Goal: Check status

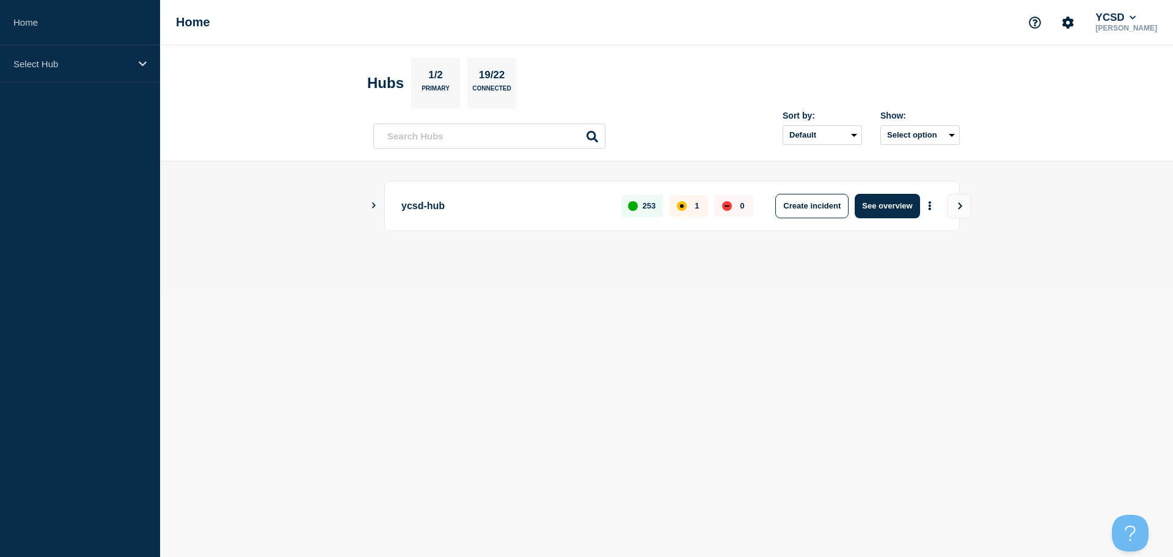
click at [372, 205] on icon "Show Connected Hubs" at bounding box center [374, 205] width 8 height 6
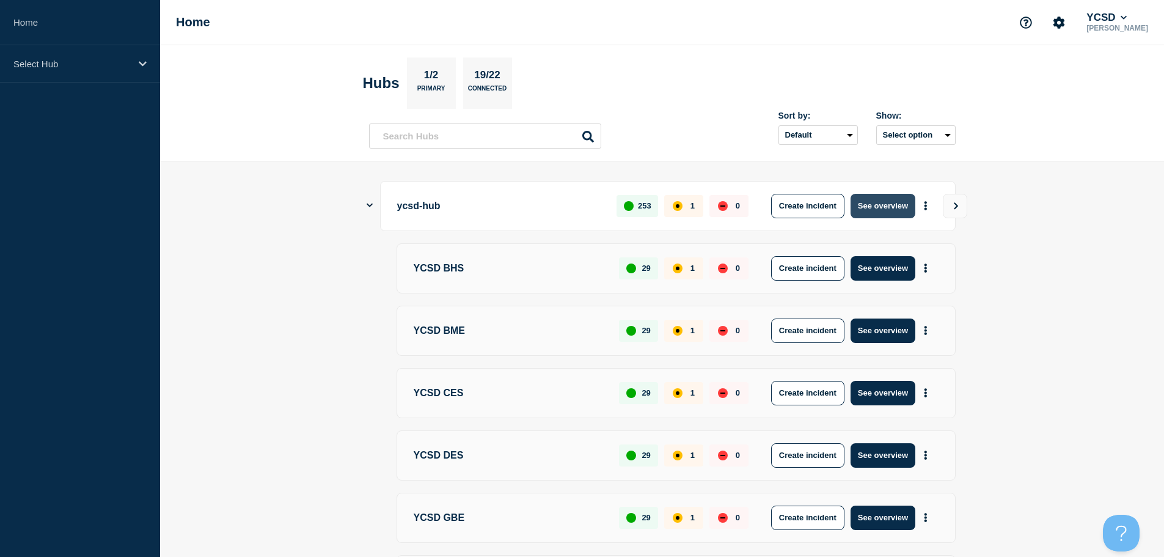
click at [880, 202] on button "See overview" at bounding box center [883, 206] width 65 height 24
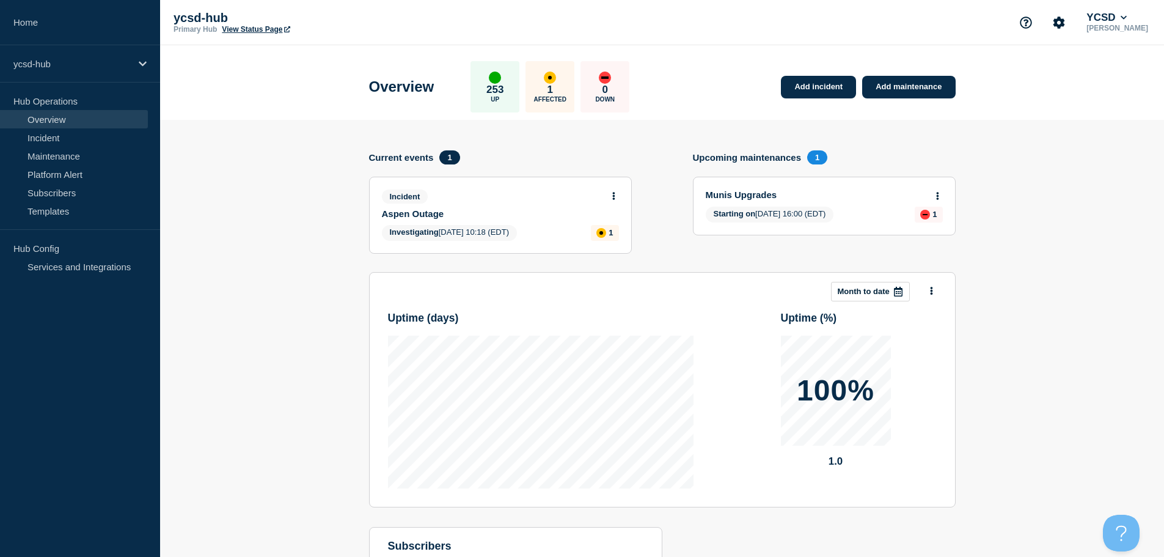
click at [279, 29] on link "View Status Page" at bounding box center [256, 29] width 68 height 9
click at [613, 196] on icon at bounding box center [613, 196] width 2 height 8
click at [592, 223] on link "View incident" at bounding box center [609, 226] width 50 height 10
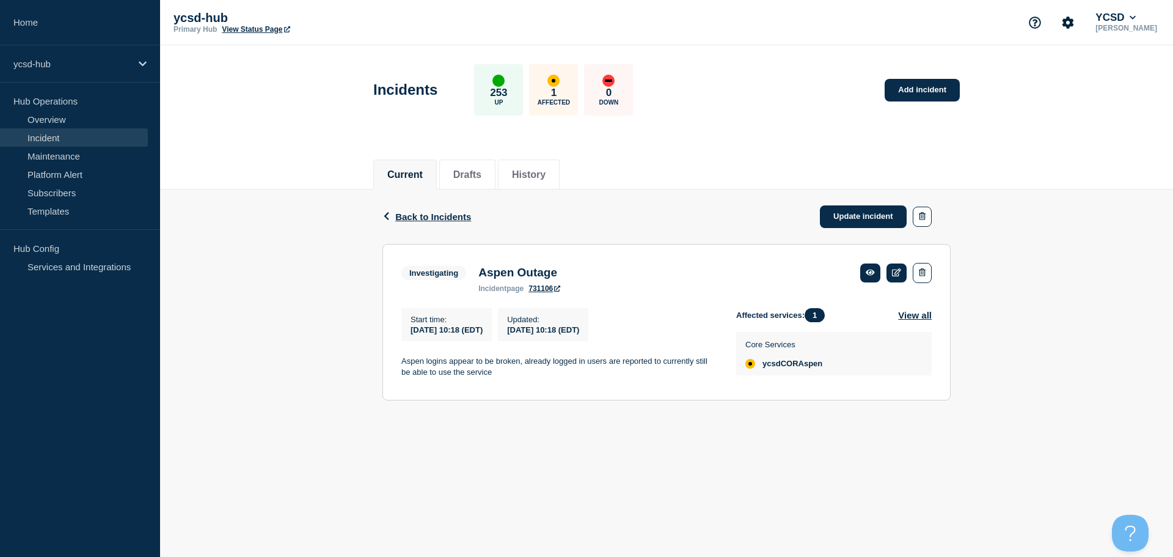
drag, startPoint x: 1128, startPoint y: 145, endPoint x: 1107, endPoint y: 134, distance: 23.5
click at [1127, 144] on header "Incidents 253 Up 1 Affected 0 Down Add incident" at bounding box center [666, 96] width 1013 height 102
